Goal: Task Accomplishment & Management: Manage account settings

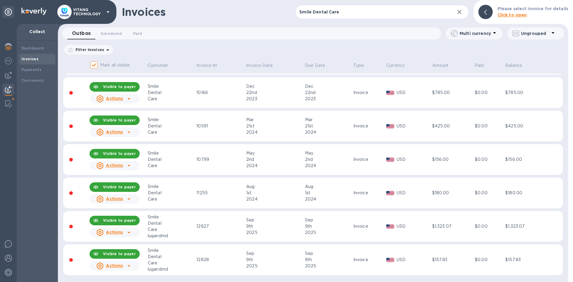
scroll to position [64, 0]
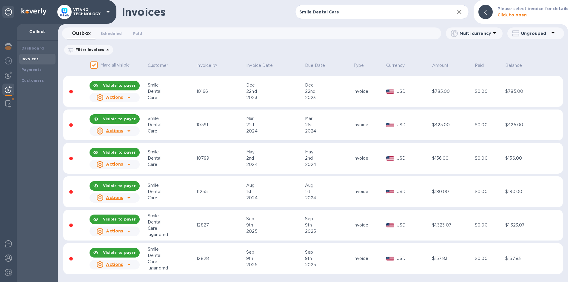
click at [213, 223] on div "12827" at bounding box center [220, 225] width 48 height 6
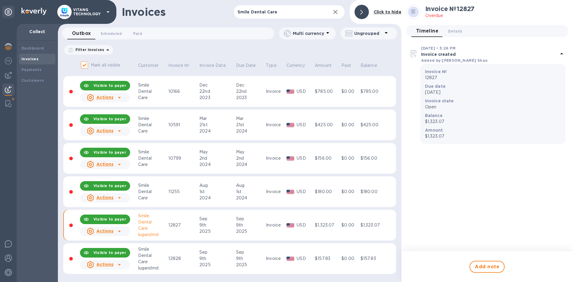
click at [109, 235] on div "Actions" at bounding box center [100, 231] width 29 height 10
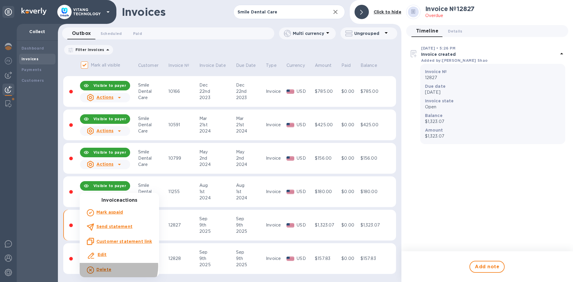
click at [115, 266] on div "Delete" at bounding box center [119, 270] width 67 height 10
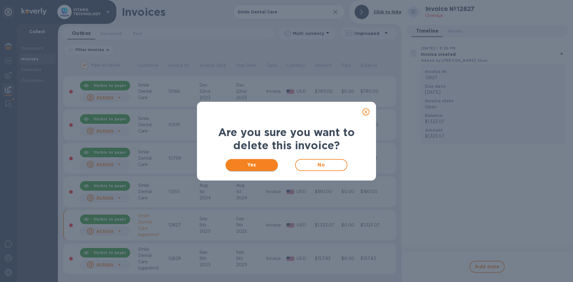
click at [247, 169] on button "Yes" at bounding box center [252, 165] width 52 height 12
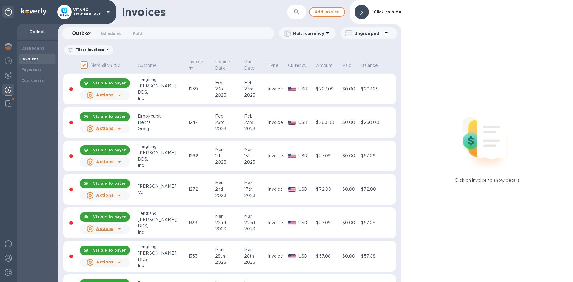
click at [360, 15] on div at bounding box center [361, 12] width 14 height 14
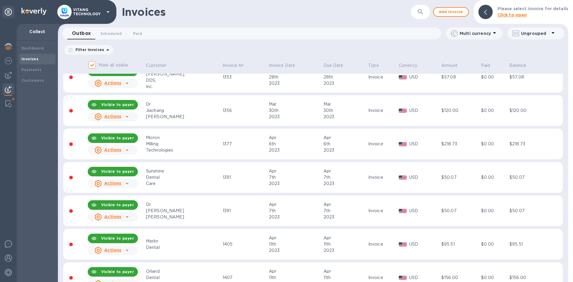
scroll to position [30, 0]
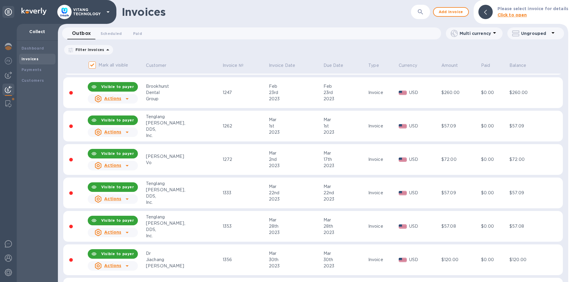
click at [430, 16] on div "​" at bounding box center [420, 12] width 19 height 15
click at [423, 12] on icon "button" at bounding box center [420, 11] width 5 height 5
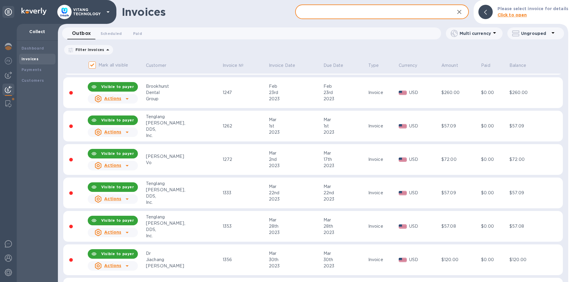
paste input "Smile Dental Care"
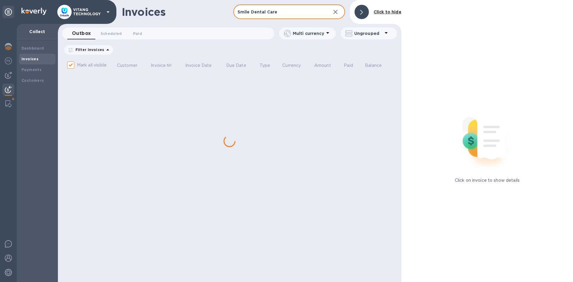
type input "Smile Dental Care"
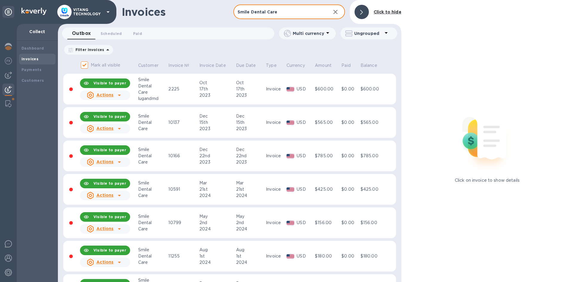
click at [361, 5] on div at bounding box center [361, 12] width 14 height 14
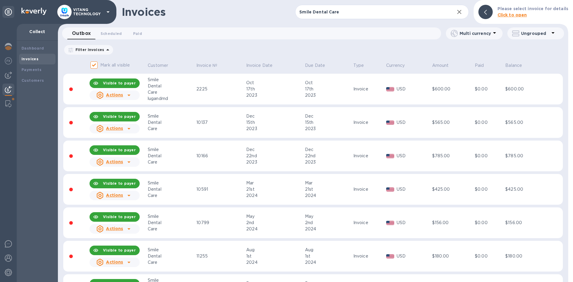
click at [124, 94] on div at bounding box center [129, 95] width 10 height 10
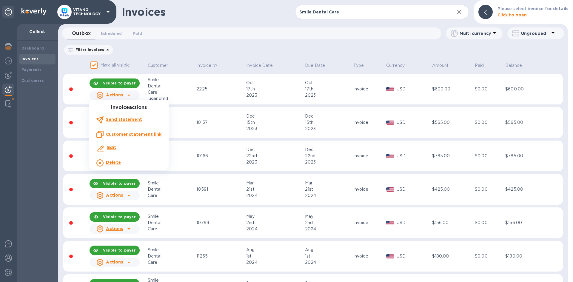
click at [115, 159] on p "Delete" at bounding box center [113, 162] width 15 height 6
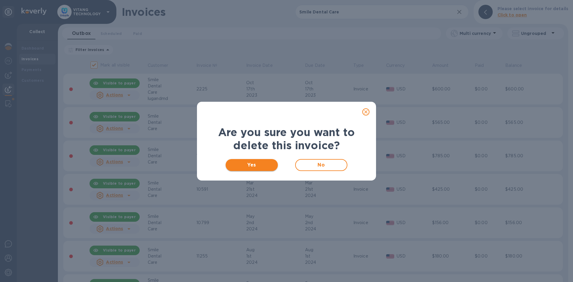
click at [252, 165] on span "Yes" at bounding box center [251, 164] width 43 height 7
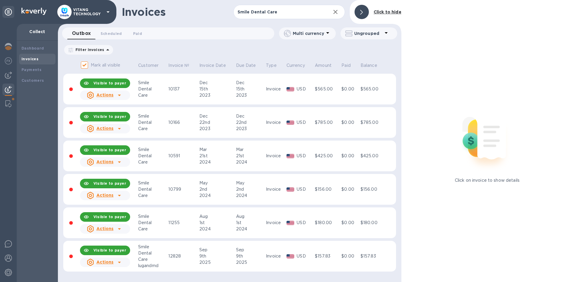
click at [363, 15] on div at bounding box center [361, 12] width 14 height 14
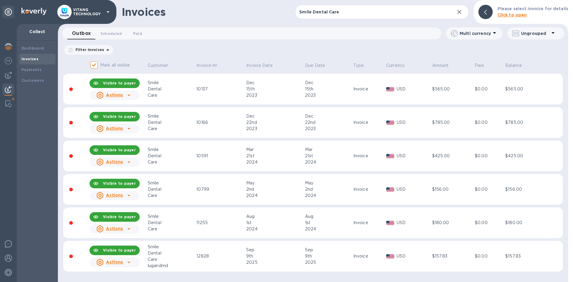
click at [84, 52] on p "Filter Invoices" at bounding box center [88, 49] width 31 height 5
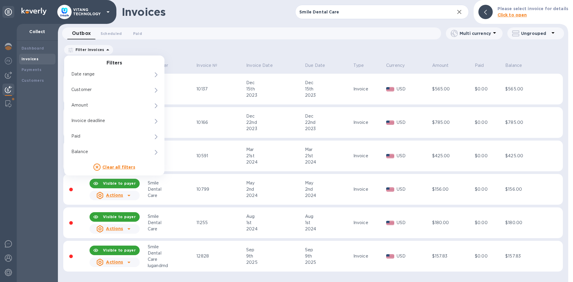
click at [539, 32] on p "Ungrouped" at bounding box center [535, 33] width 28 height 6
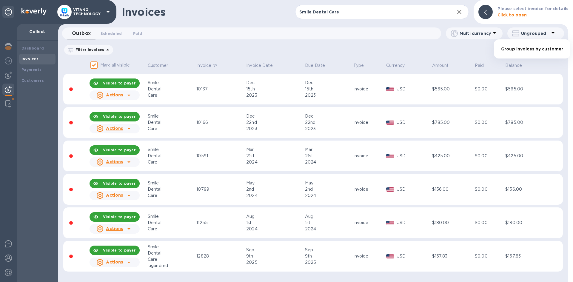
click at [404, 55] on div at bounding box center [286, 141] width 573 height 282
click at [38, 78] on b "Customers" at bounding box center [32, 80] width 23 height 4
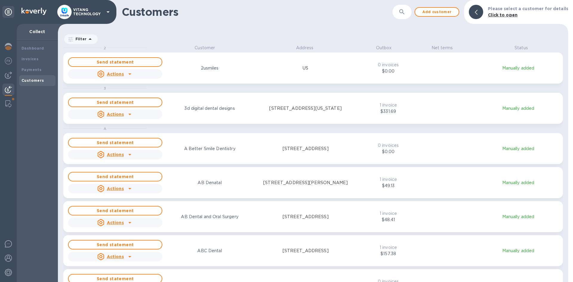
click at [415, 11] on div "Customers ​ Add customer Please select a customer for details Click to open" at bounding box center [313, 12] width 510 height 24
click at [31, 63] on div "Invoices" at bounding box center [37, 59] width 36 height 11
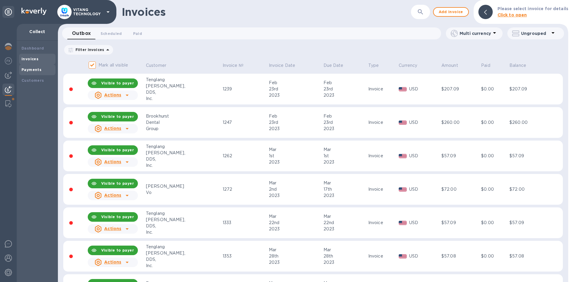
click at [30, 70] on b "Payments" at bounding box center [31, 69] width 20 height 4
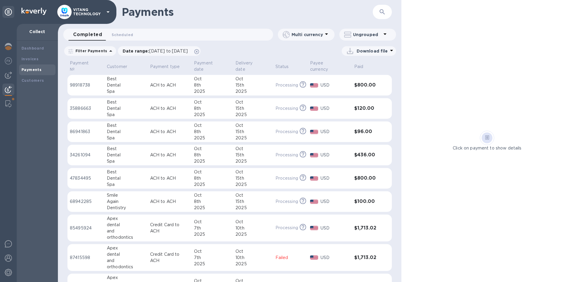
click at [36, 88] on div "Dashboard Invoices Payments Customers" at bounding box center [37, 161] width 41 height 241
click at [32, 84] on div "Customers" at bounding box center [37, 80] width 36 height 11
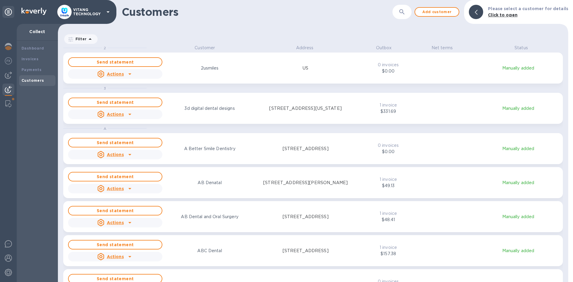
scroll to position [233, 508]
click at [404, 13] on icon "button" at bounding box center [401, 11] width 5 height 5
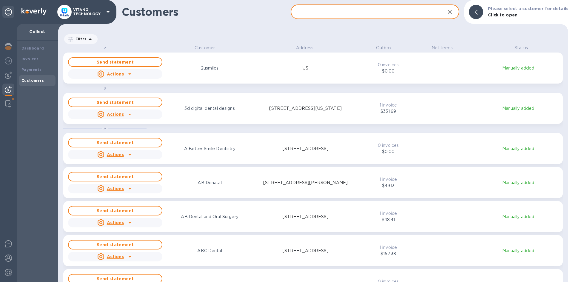
paste input "Smile Dental Care"
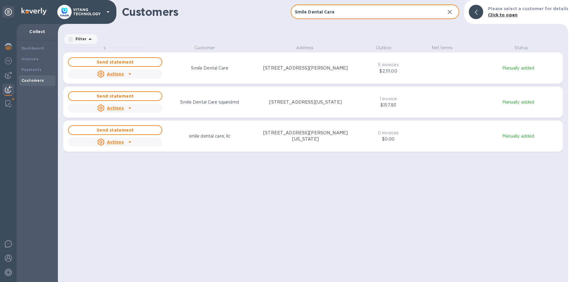
type input "Smile Dental Care"
click at [128, 109] on icon "grid" at bounding box center [129, 107] width 7 height 7
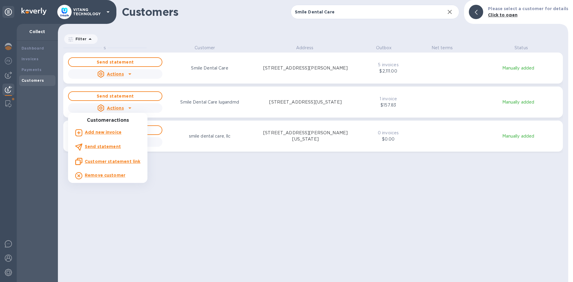
click at [114, 132] on b "Add new invoice" at bounding box center [103, 132] width 37 height 5
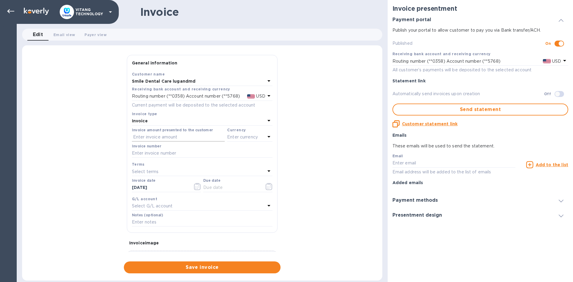
click at [166, 134] on input "text" at bounding box center [178, 137] width 93 height 9
click at [161, 124] on div "Invoice" at bounding box center [198, 121] width 133 height 8
click at [165, 135] on p "Invoice" at bounding box center [200, 135] width 126 height 6
click at [240, 138] on p "Enter currency" at bounding box center [242, 137] width 31 height 6
click at [180, 155] on p "USD" at bounding box center [184, 152] width 9 height 6
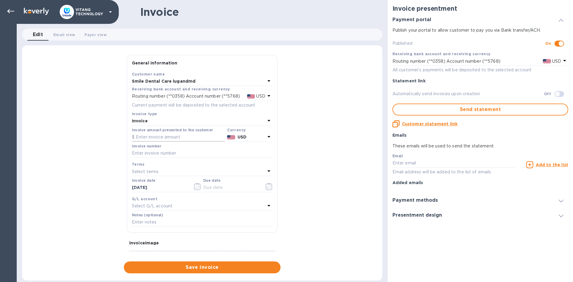
click at [169, 138] on input "text" at bounding box center [178, 137] width 93 height 9
type input "1,223.07"
click at [165, 151] on input "text" at bounding box center [202, 153] width 141 height 9
type input "12827"
click at [96, 170] on div "General information Save Customer name Smile Dental Care lugandmd Receiving ban…" at bounding box center [202, 164] width 360 height 218
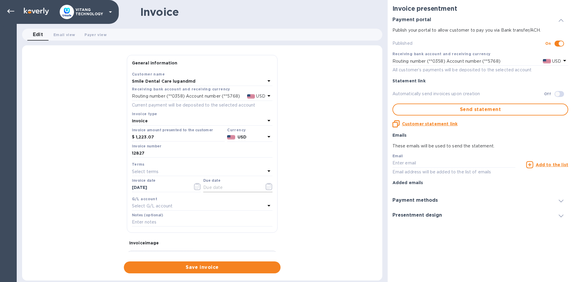
click at [211, 189] on input "text" at bounding box center [231, 187] width 56 height 9
click at [268, 189] on icon "button" at bounding box center [269, 186] width 7 height 7
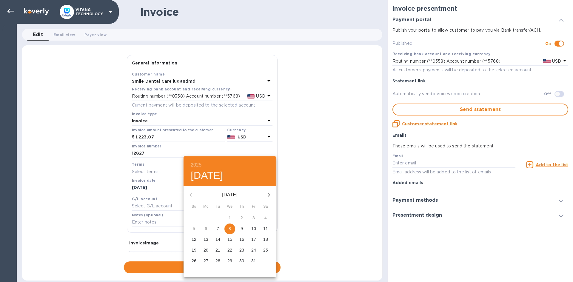
click at [232, 228] on span "8" at bounding box center [229, 229] width 11 height 6
type input "10/08/2025"
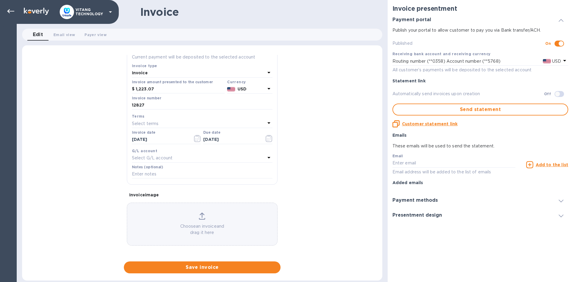
scroll to position [49, 0]
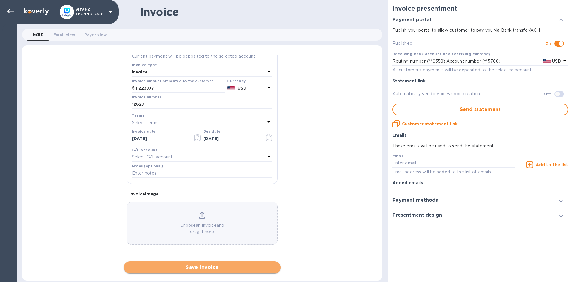
click at [202, 267] on span "Save invoice" at bounding box center [202, 267] width 147 height 7
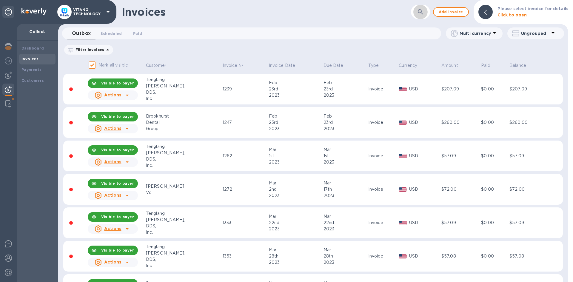
click at [425, 16] on button "button" at bounding box center [420, 12] width 14 height 14
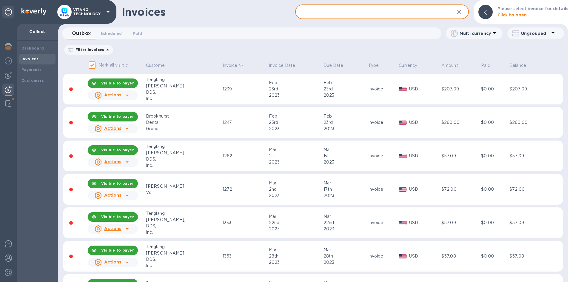
click at [338, 11] on input "text" at bounding box center [372, 12] width 154 height 15
paste input "Smile Dental Care"
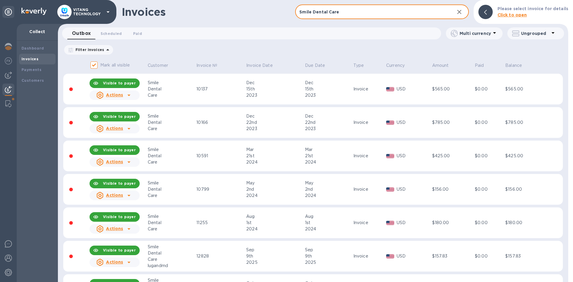
click at [352, 16] on input "Smile Dental Care" at bounding box center [372, 12] width 154 height 15
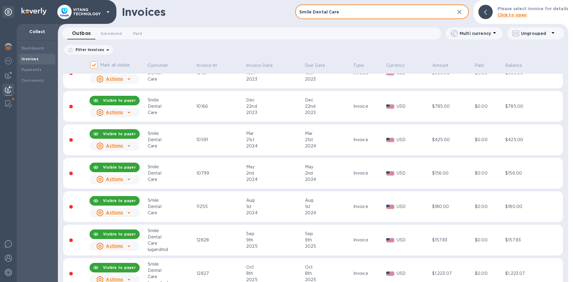
scroll to position [31, 0]
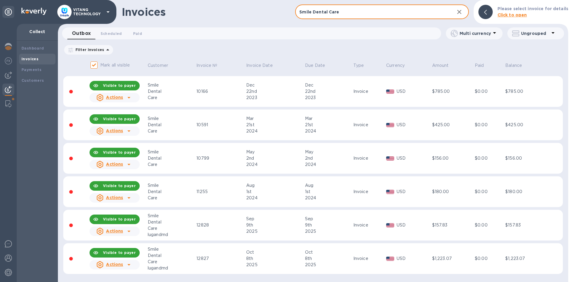
click at [357, 19] on input "Smile Dental Care" at bounding box center [372, 12] width 154 height 15
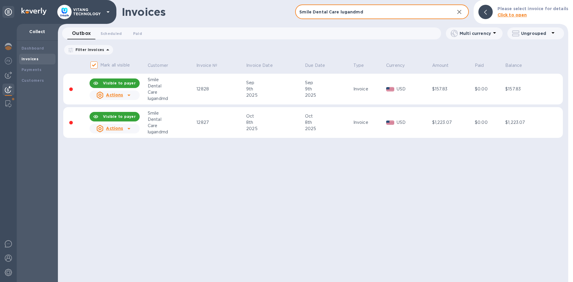
click at [313, 14] on input "Smile Dental Care lugandmd" at bounding box center [372, 12] width 154 height 15
type input "Smile Dental Care lugandmd"
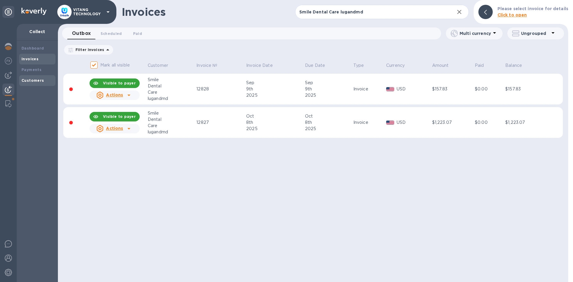
click at [40, 85] on div "Customers" at bounding box center [37, 80] width 36 height 11
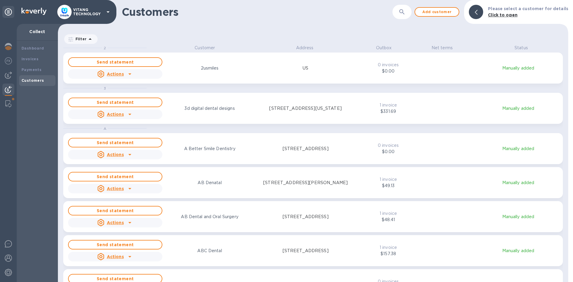
scroll to position [233, 508]
click at [411, 17] on div "​" at bounding box center [401, 12] width 19 height 15
click at [409, 13] on button "button" at bounding box center [402, 12] width 14 height 14
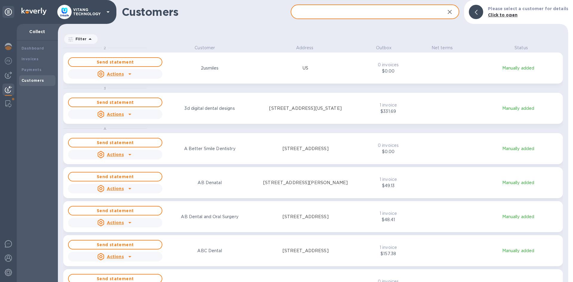
click at [326, 13] on input "text" at bounding box center [366, 12] width 150 height 15
paste input "Smile Dental Care lugandmd"
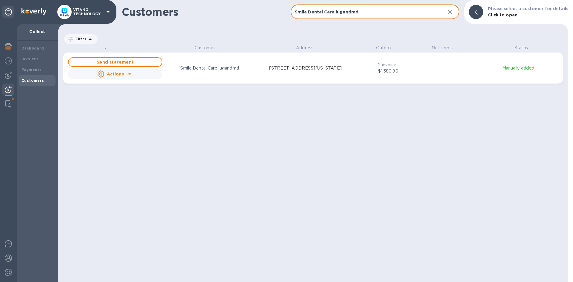
scroll to position [5, 3]
type input "Smile Dental Care lugandmd"
click at [254, 66] on div "Smile Dental Care lugandmd" at bounding box center [209, 68] width 97 height 9
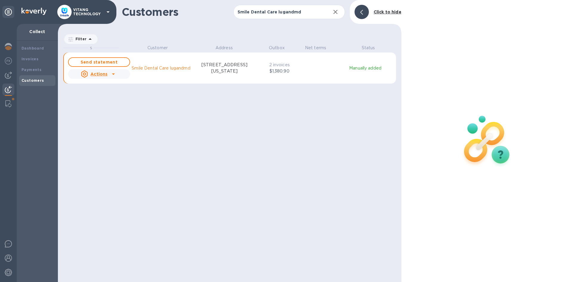
scroll to position [5, 3]
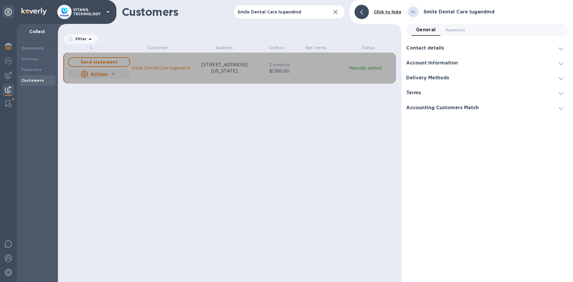
click at [105, 77] on div "Actions" at bounding box center [94, 73] width 27 height 7
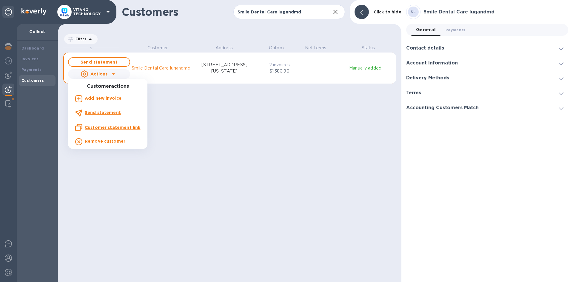
click at [101, 99] on b "Add new invoice" at bounding box center [103, 98] width 37 height 5
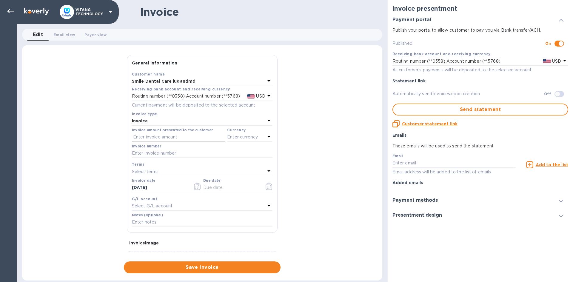
click at [160, 137] on input "text" at bounding box center [178, 137] width 93 height 9
type input "170.86"
click at [238, 135] on p "Enter currency" at bounding box center [242, 137] width 31 height 6
click at [221, 150] on p "US Dollar" at bounding box center [240, 152] width 46 height 6
click at [177, 167] on div "Terms" at bounding box center [202, 164] width 141 height 6
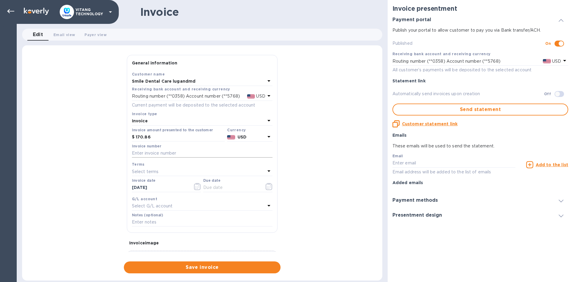
click at [166, 153] on input "text" at bounding box center [202, 153] width 141 height 9
type input "12890"
click at [262, 187] on button "button" at bounding box center [269, 186] width 14 height 14
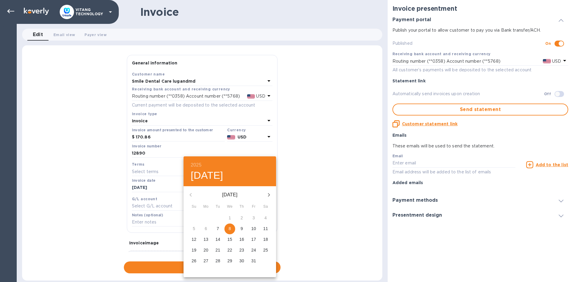
click at [232, 229] on span "8" at bounding box center [229, 229] width 11 height 6
type input "10/08/2025"
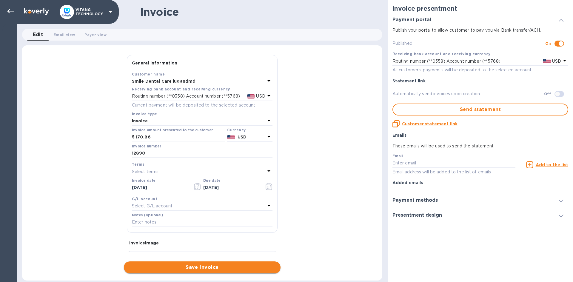
click at [235, 271] on button "Save invoice" at bounding box center [202, 267] width 157 height 12
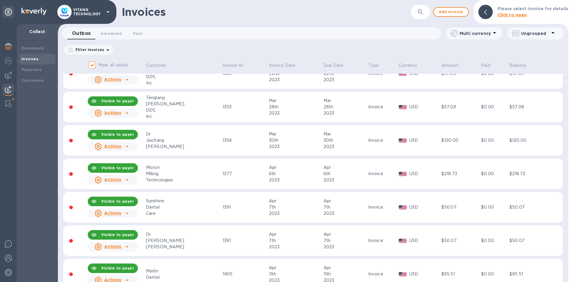
scroll to position [298, 0]
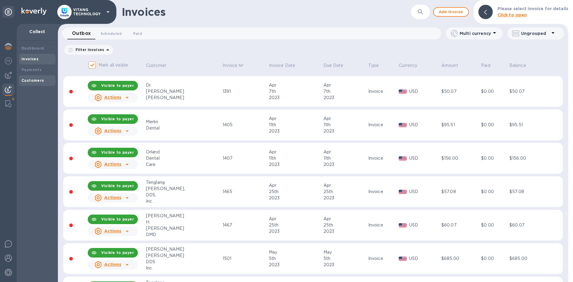
click at [35, 78] on div "Customers" at bounding box center [37, 81] width 32 height 6
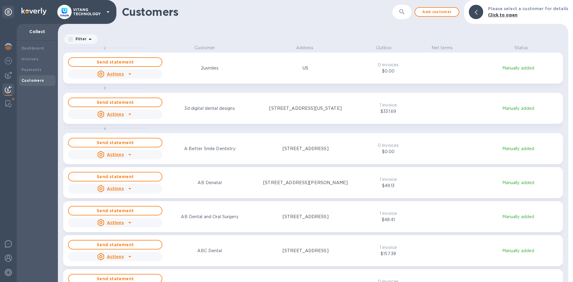
scroll to position [233, 508]
click at [405, 12] on icon "button" at bounding box center [401, 11] width 7 height 7
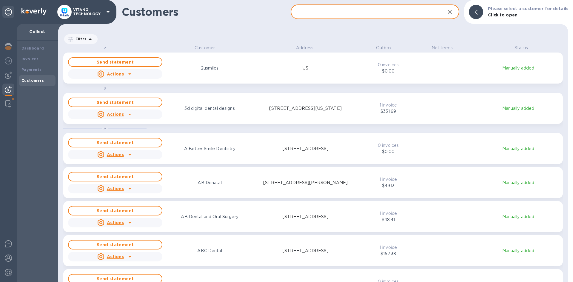
paste input "Smile Dental Care lugandmd"
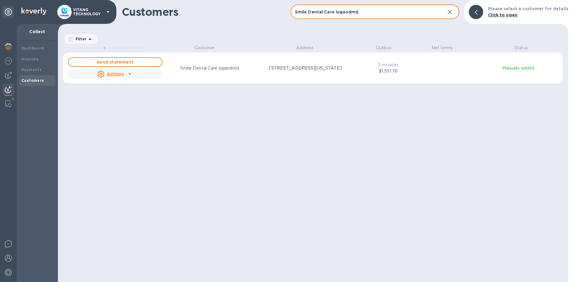
type input "Smile Dental Care lugandmd"
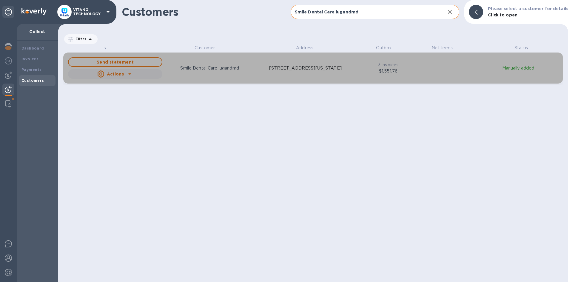
click at [134, 75] on div "grid" at bounding box center [130, 74] width 10 height 10
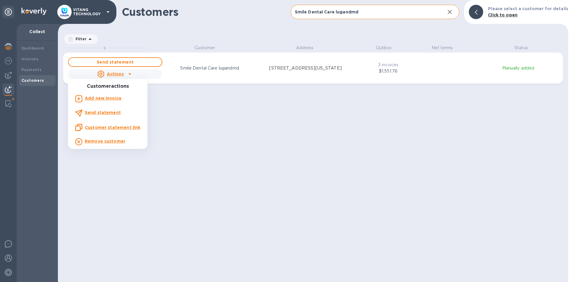
click at [35, 61] on div at bounding box center [286, 141] width 573 height 282
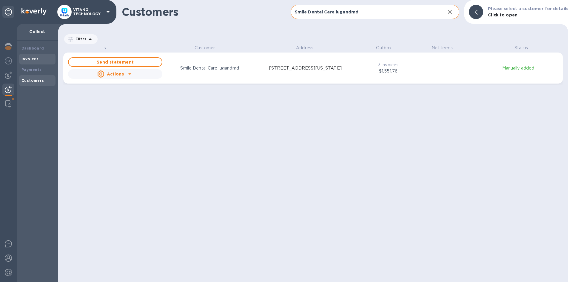
click at [37, 55] on div "Invoices" at bounding box center [37, 59] width 36 height 11
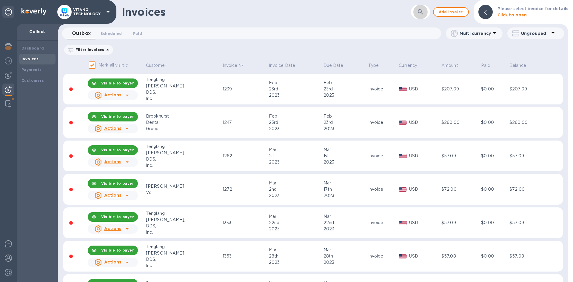
click at [421, 16] on button "button" at bounding box center [420, 12] width 14 height 14
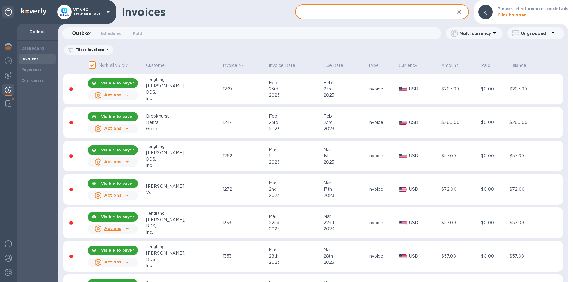
paste input "Smile Dental Care lugandmd"
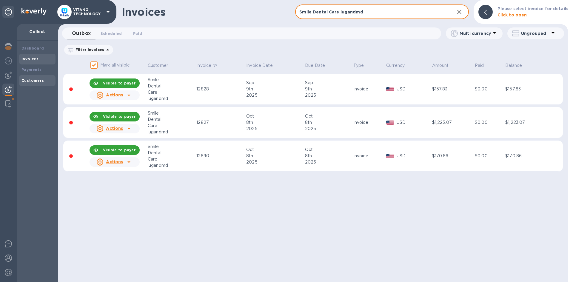
type input "Smile Dental Care lugandmd"
click at [35, 81] on b "Customers" at bounding box center [32, 80] width 23 height 4
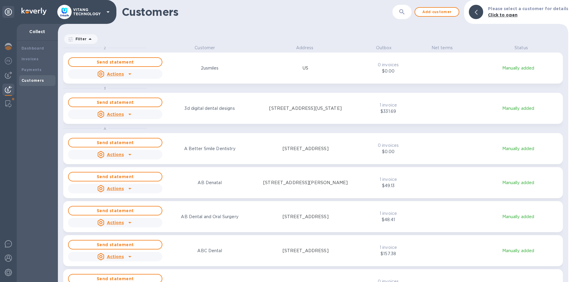
scroll to position [233, 508]
click at [398, 12] on button "button" at bounding box center [402, 12] width 14 height 14
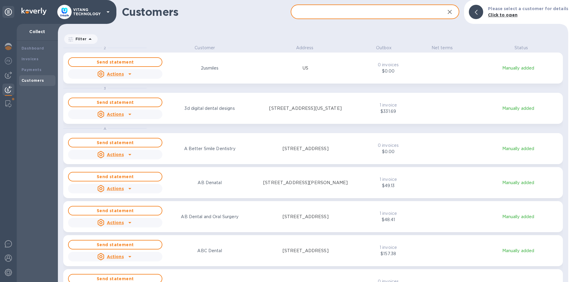
drag, startPoint x: 368, startPoint y: 16, endPoint x: 364, endPoint y: 16, distance: 3.9
click at [366, 16] on input "text" at bounding box center [366, 12] width 150 height 15
paste input "Smile Dental Care lugandmd"
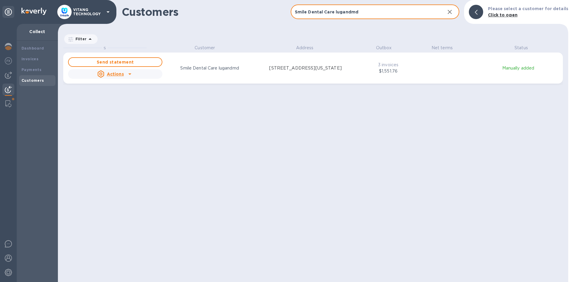
scroll to position [5, 3]
type input "Smile Dental Care lugandmd"
click at [273, 71] on p "666 Plainsboro Road, #1320, Plainsboro, New Jersey 08536 US" at bounding box center [305, 68] width 72 height 6
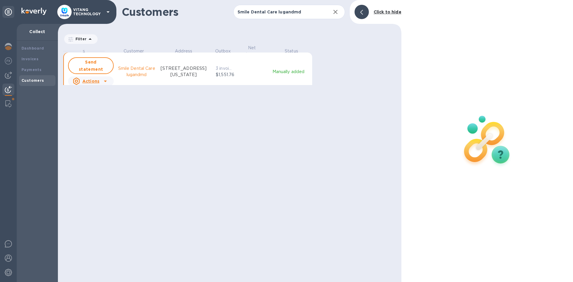
scroll to position [5, 3]
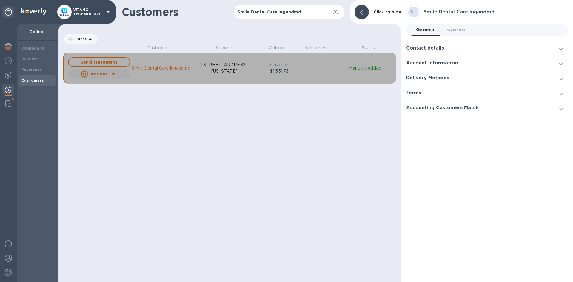
click at [112, 75] on icon "grid" at bounding box center [113, 73] width 7 height 7
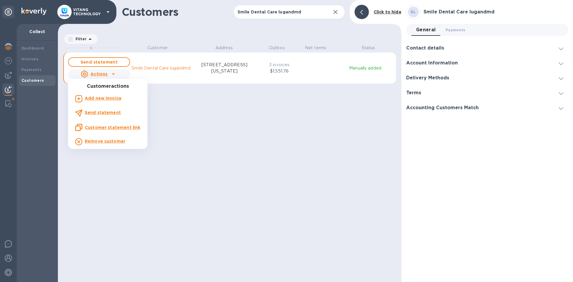
click at [107, 98] on b "Add new invoice" at bounding box center [103, 98] width 37 height 5
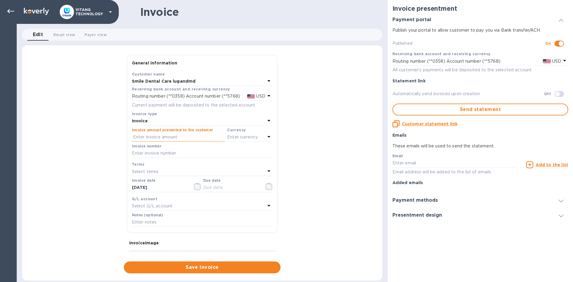
click at [171, 133] on input "text" at bounding box center [178, 137] width 93 height 9
click at [166, 136] on input "6.11" at bounding box center [179, 137] width 92 height 9
type input "62.11"
click at [248, 136] on p "Enter currency" at bounding box center [242, 137] width 31 height 6
click at [183, 151] on p "USD" at bounding box center [184, 152] width 9 height 6
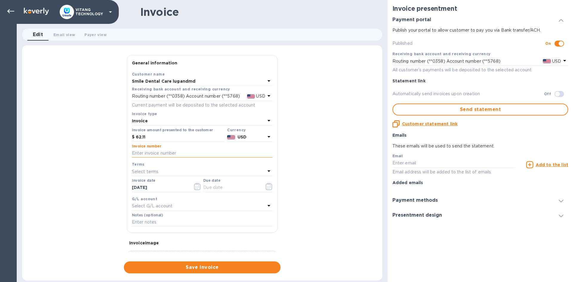
click at [177, 154] on input "text" at bounding box center [202, 153] width 141 height 9
type input "12896"
click at [152, 168] on div "Select terms" at bounding box center [198, 171] width 133 height 8
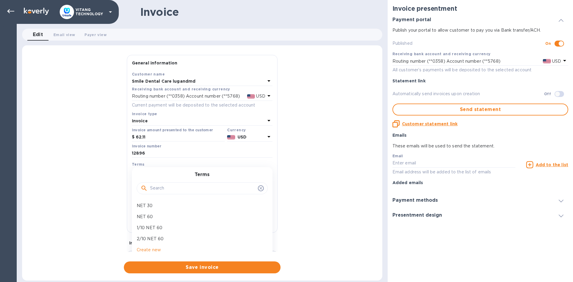
click at [152, 168] on div "Terms NET 30 NET 60 1/10 NET 60 2/10 NET 60 Create new" at bounding box center [202, 216] width 141 height 98
click at [158, 252] on div "General information Save Customer name Smile Dental Care lugandmd Receiving ban…" at bounding box center [202, 164] width 360 height 218
click at [262, 186] on button "button" at bounding box center [269, 186] width 14 height 14
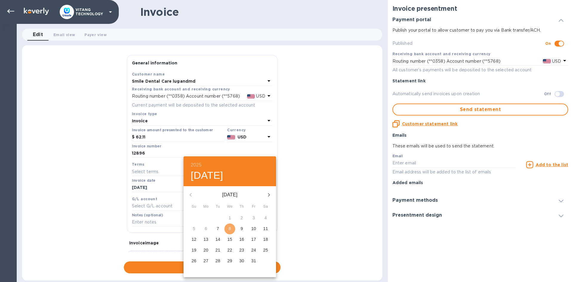
click at [228, 230] on span "8" at bounding box center [229, 229] width 11 height 6
type input "10/08/2025"
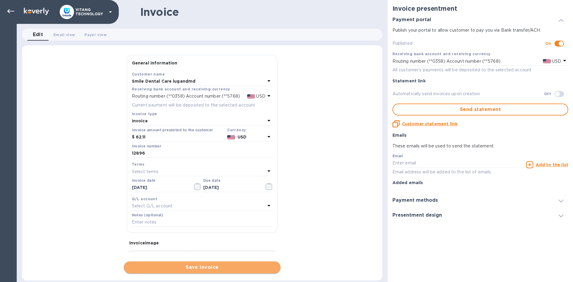
click at [186, 267] on span "Save invoice" at bounding box center [202, 267] width 147 height 7
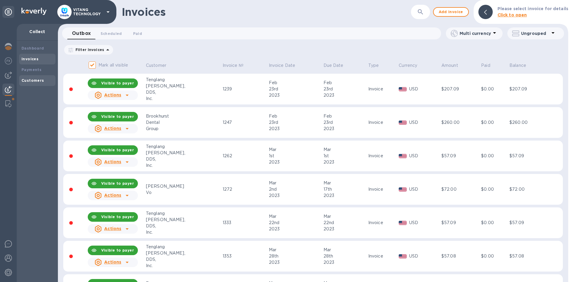
click at [41, 80] on b "Customers" at bounding box center [32, 80] width 23 height 4
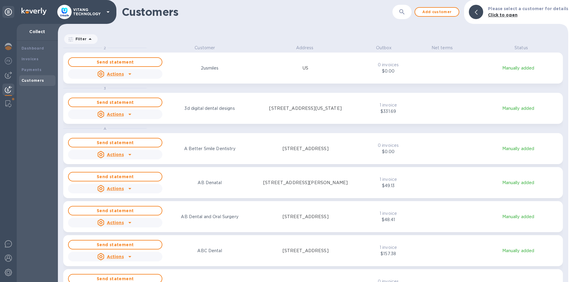
scroll to position [233, 508]
click at [403, 10] on icon "button" at bounding box center [401, 11] width 7 height 7
click at [33, 60] on b "Invoices" at bounding box center [29, 59] width 17 height 4
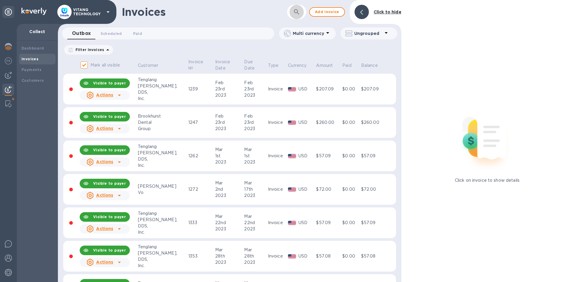
click at [300, 11] on icon "button" at bounding box center [296, 11] width 7 height 7
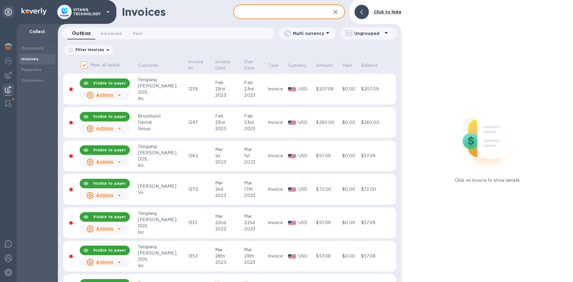
paste input "Smile Dental Care lugandmd"
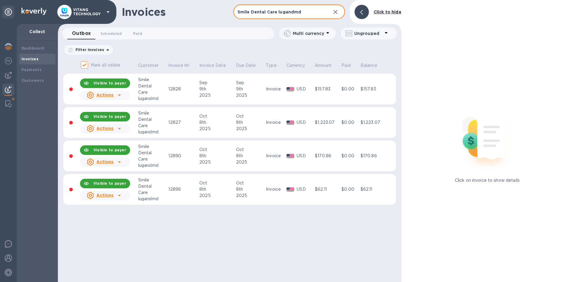
type input "Smile Dental Care lugandmd"
click at [366, 8] on div at bounding box center [361, 12] width 14 height 14
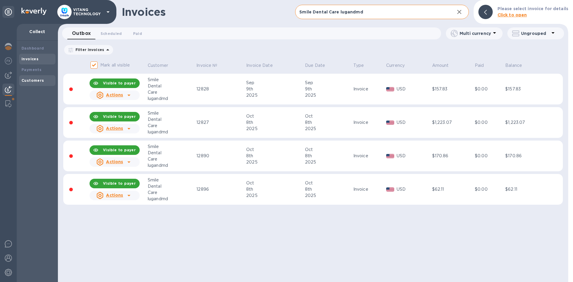
click at [28, 79] on b "Customers" at bounding box center [32, 80] width 23 height 4
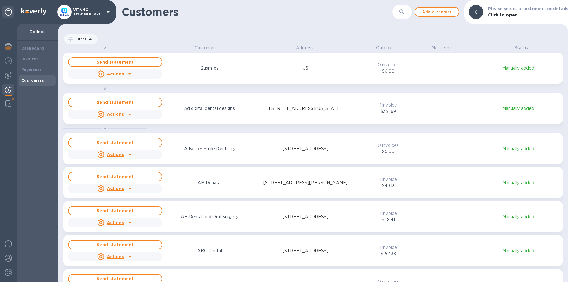
scroll to position [233, 508]
click at [401, 22] on div "Customers ​ Add customer Please select a customer for details Click to open" at bounding box center [313, 12] width 510 height 24
click at [402, 19] on div "​" at bounding box center [401, 12] width 19 height 15
click at [402, 16] on button "button" at bounding box center [402, 12] width 14 height 14
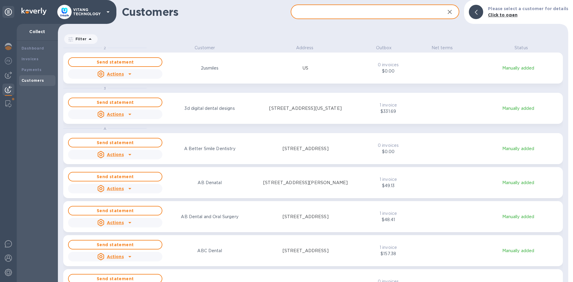
click at [357, 12] on input "text" at bounding box center [366, 12] width 150 height 15
paste input "Smile Dental Care lugandmd"
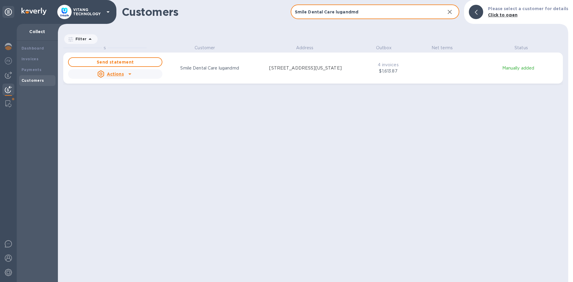
click at [120, 75] on u "Actions" at bounding box center [115, 74] width 17 height 5
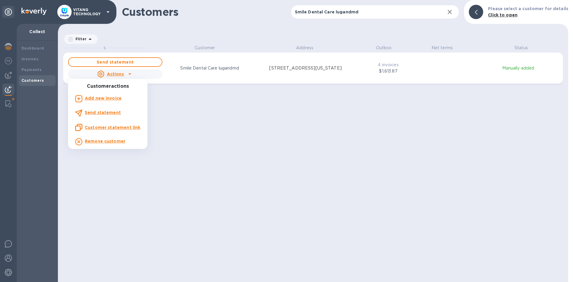
click at [109, 128] on u "Customer statement link" at bounding box center [112, 127] width 55 height 5
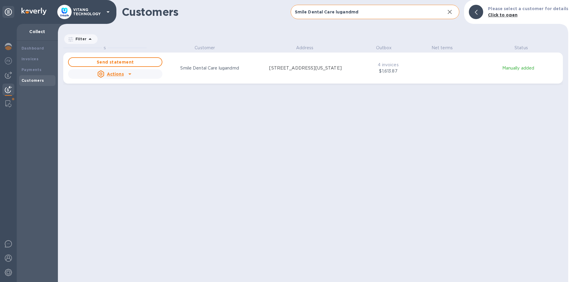
click at [335, 14] on input "Smile Dental Care lugandmd" at bounding box center [366, 12] width 150 height 15
paste input "Xusheng Mu DDS Inc"
type input "Xusheng Mu DDS Inc"
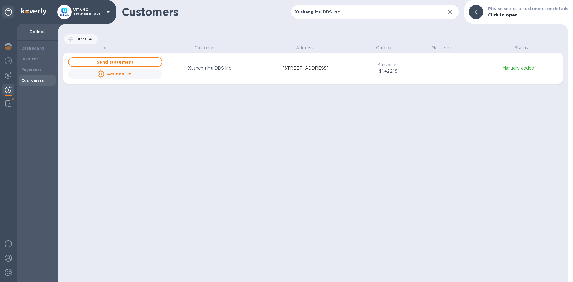
click at [125, 76] on div "grid" at bounding box center [130, 74] width 10 height 10
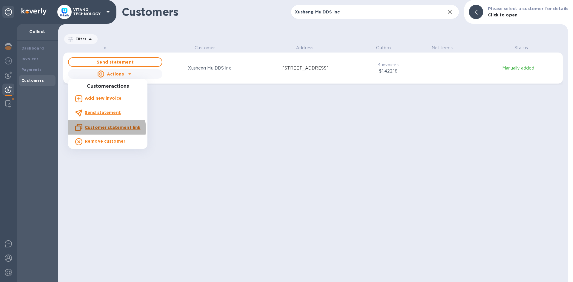
click at [103, 129] on u "Customer statement link" at bounding box center [112, 127] width 55 height 5
